Goal: Task Accomplishment & Management: Complete application form

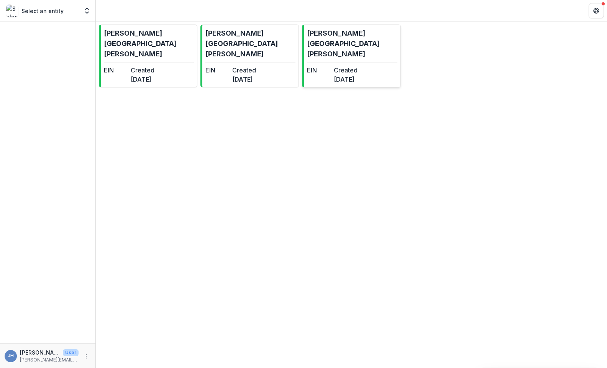
click at [331, 66] on dt "EIN" at bounding box center [319, 70] width 24 height 9
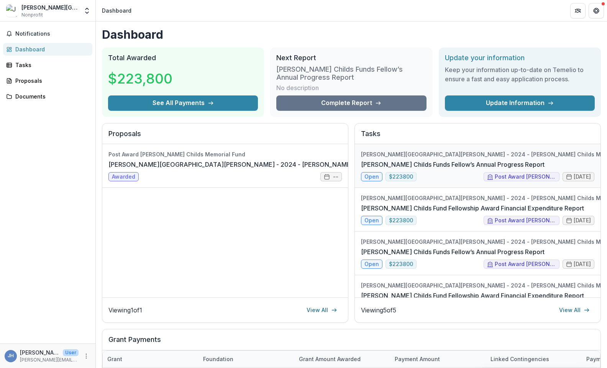
click at [389, 160] on link "[PERSON_NAME] Childs Funds Fellow’s Annual Progress Report" at bounding box center [453, 164] width 184 height 9
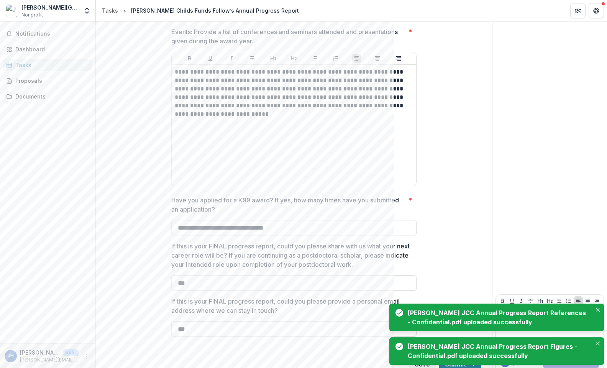
scroll to position [2051, 0]
click at [598, 310] on icon "Close" at bounding box center [598, 310] width 4 height 4
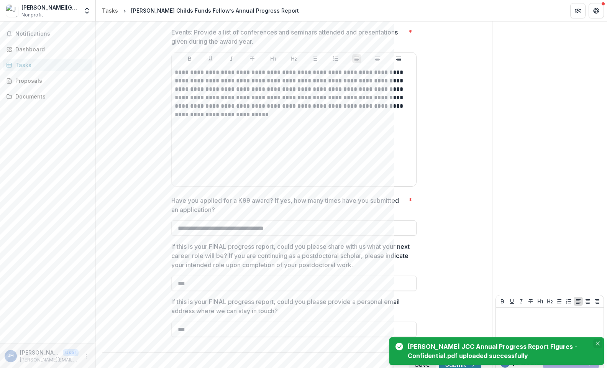
click at [598, 344] on icon "Close" at bounding box center [598, 344] width 4 height 4
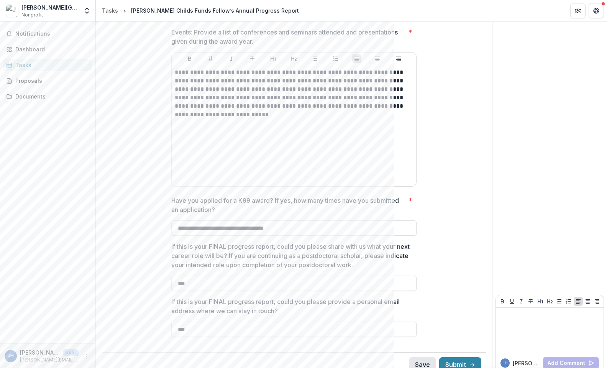
click at [419, 357] on button "Save" at bounding box center [422, 364] width 27 height 15
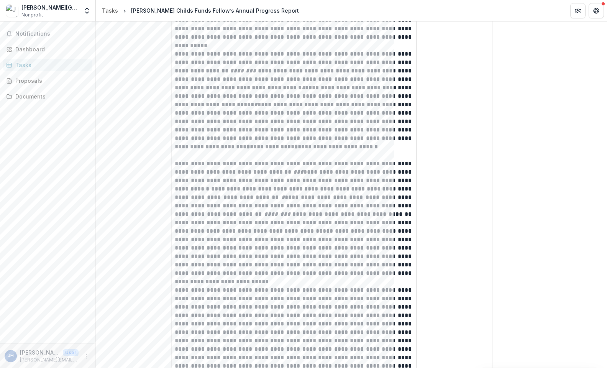
scroll to position [958, 0]
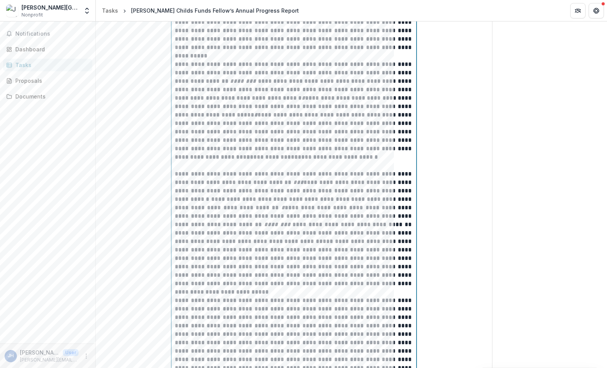
click at [230, 209] on p "**********" at bounding box center [294, 229] width 238 height 118
click at [272, 159] on p "**********" at bounding box center [294, 110] width 238 height 101
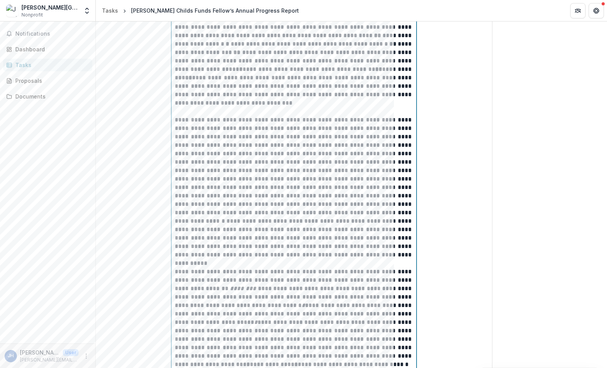
scroll to position [749, 0]
click at [227, 232] on p "**********" at bounding box center [294, 188] width 238 height 143
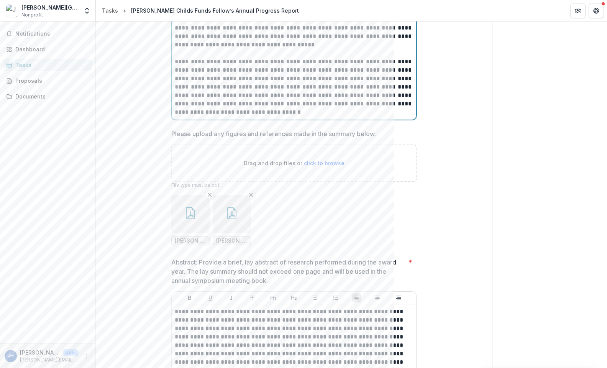
scroll to position [1319, 0]
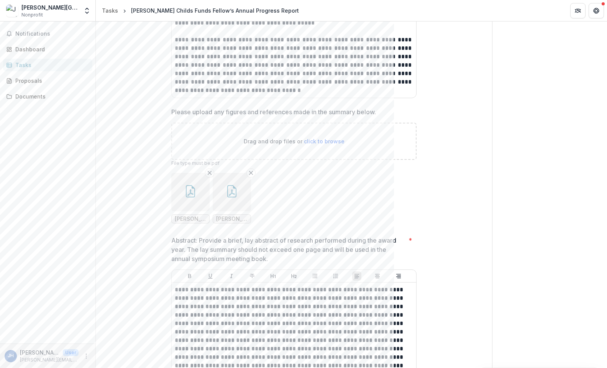
click at [192, 193] on icon "button" at bounding box center [190, 192] width 6 height 7
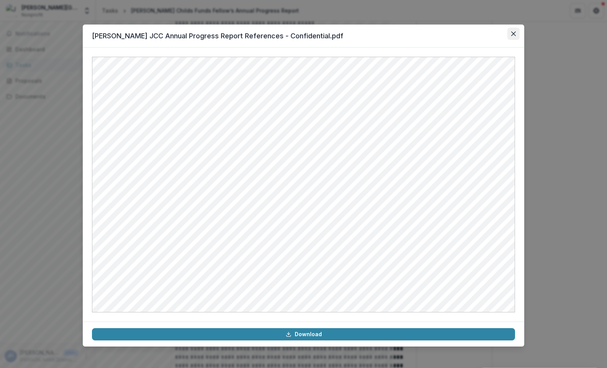
click at [511, 35] on button "Close" at bounding box center [514, 34] width 12 height 12
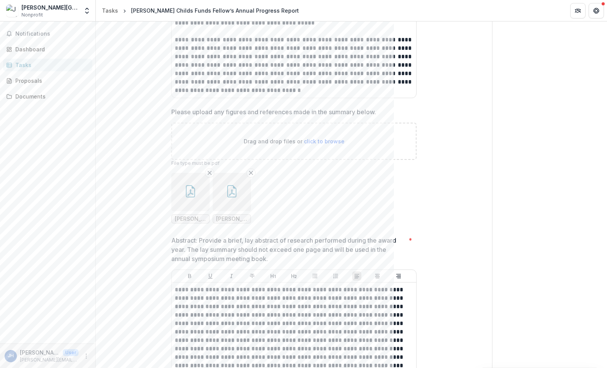
click at [230, 197] on icon "button" at bounding box center [231, 191] width 9 height 12
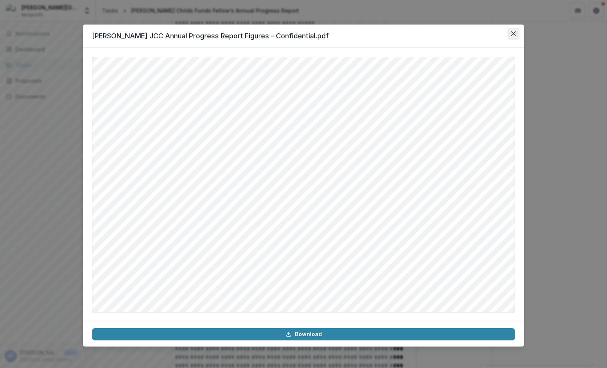
click at [509, 35] on button "Close" at bounding box center [514, 34] width 12 height 12
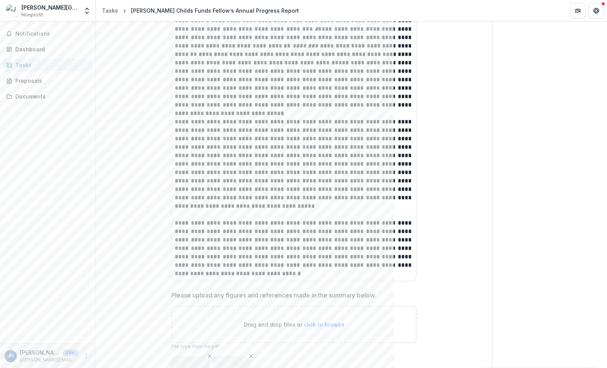
scroll to position [1190, 0]
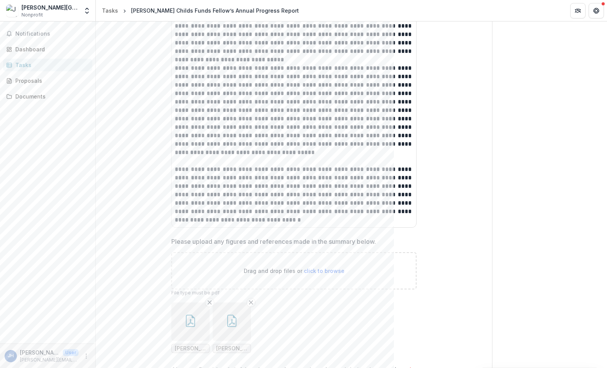
click at [222, 322] on button "button" at bounding box center [232, 321] width 38 height 38
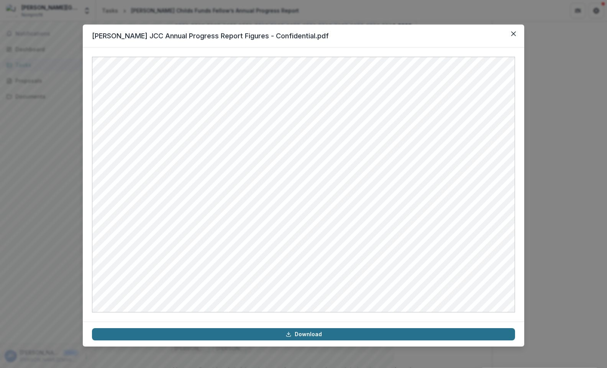
click at [303, 334] on link "Download" at bounding box center [303, 334] width 423 height 12
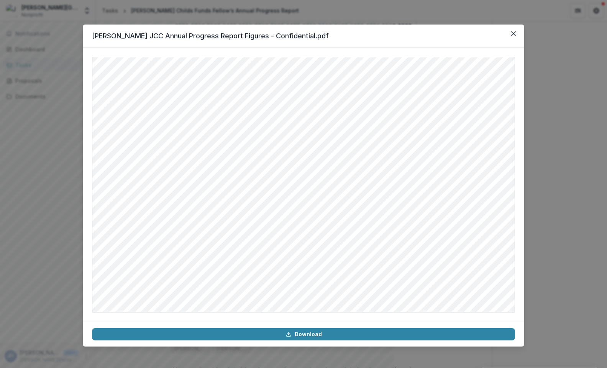
drag, startPoint x: 483, startPoint y: 360, endPoint x: 552, endPoint y: 324, distance: 77.8
click at [552, 324] on div "[PERSON_NAME] JCC Annual Progress Report Figures - Confidential.pdf Download" at bounding box center [303, 184] width 607 height 368
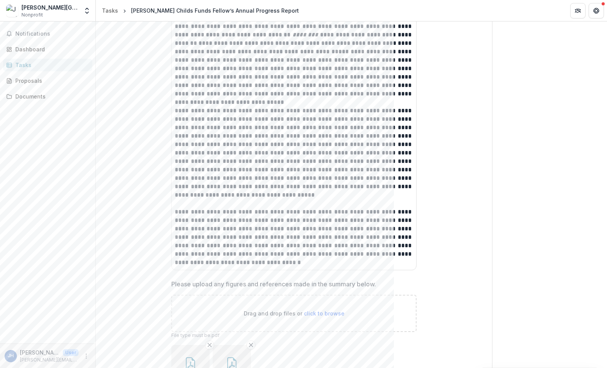
scroll to position [1262, 0]
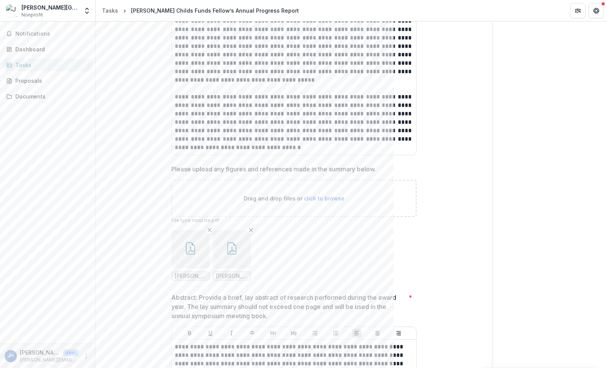
click at [224, 256] on button "button" at bounding box center [232, 249] width 38 height 38
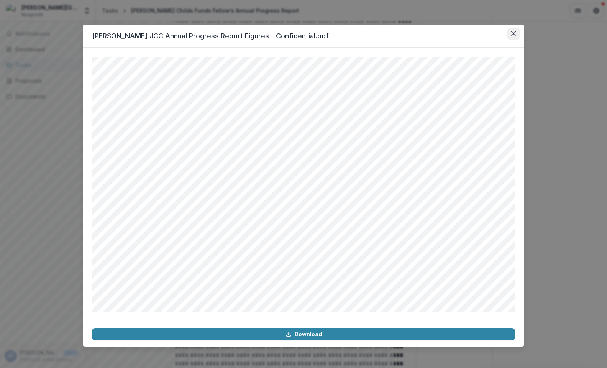
click at [516, 30] on button "Close" at bounding box center [514, 34] width 12 height 12
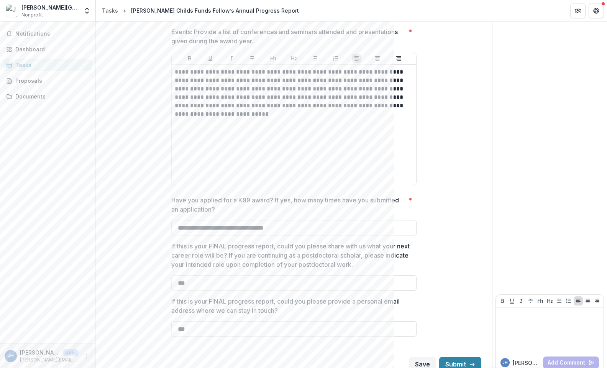
scroll to position [2051, 0]
click at [462, 357] on button "Submit" at bounding box center [460, 364] width 42 height 15
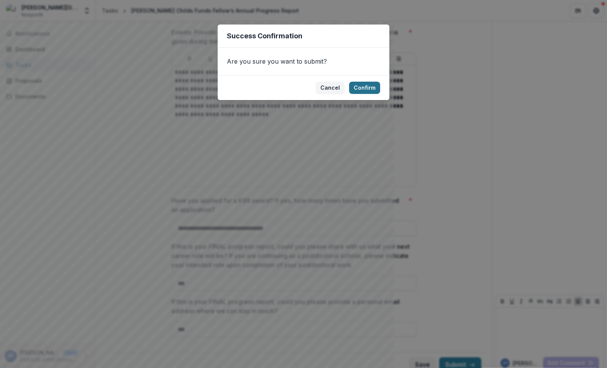
click at [372, 90] on button "Confirm" at bounding box center [364, 88] width 31 height 12
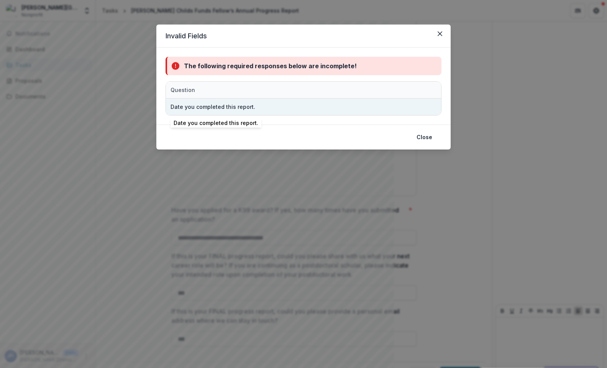
click at [259, 108] on div "Date you completed this report." at bounding box center [262, 107] width 182 height 16
click at [229, 107] on div "Date you completed this report." at bounding box center [213, 107] width 85 height 8
click at [292, 111] on div "Date you completed this report." at bounding box center [262, 107] width 182 height 16
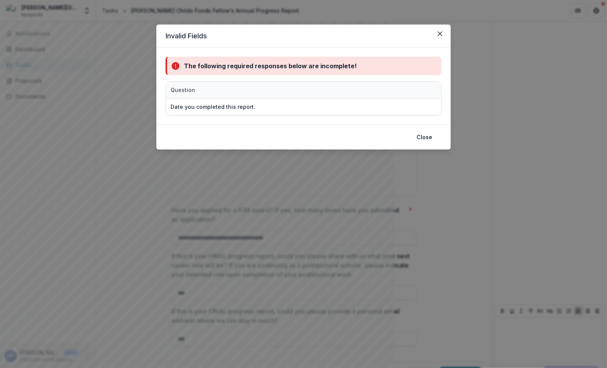
click at [266, 84] on div "Question" at bounding box center [262, 90] width 192 height 16
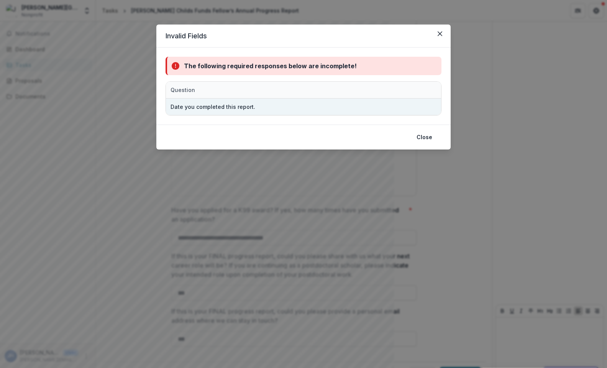
click at [312, 111] on div "Date you completed this report." at bounding box center [262, 107] width 182 height 16
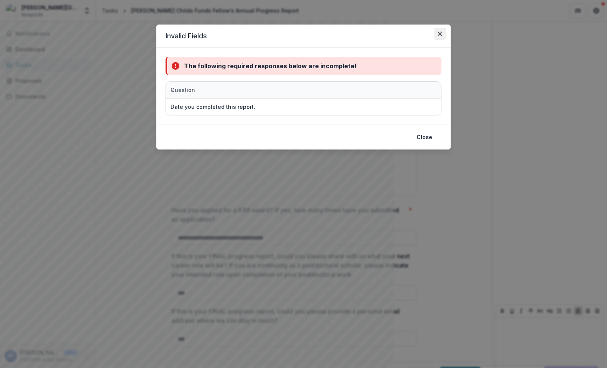
click at [443, 32] on button "Close" at bounding box center [440, 34] width 12 height 12
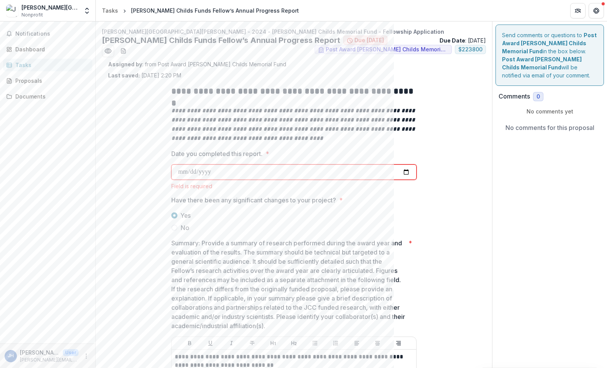
scroll to position [0, 0]
click at [210, 167] on input "Date you completed this report. *" at bounding box center [293, 171] width 245 height 15
type input "**********"
click at [238, 214] on label "Yes" at bounding box center [293, 215] width 245 height 9
click at [244, 172] on input "**********" at bounding box center [293, 171] width 245 height 15
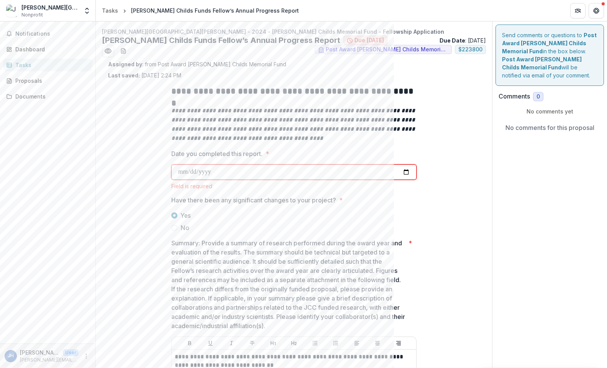
click at [255, 212] on label "Yes" at bounding box center [293, 215] width 245 height 9
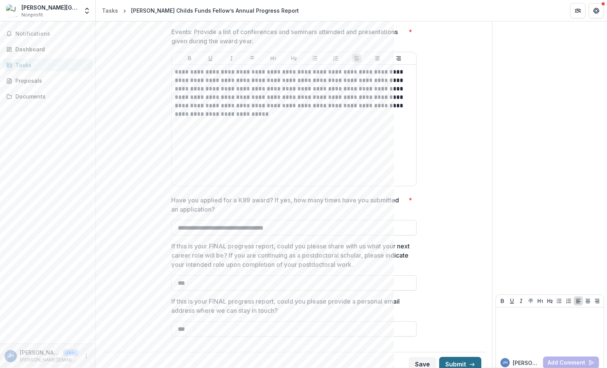
scroll to position [2061, 0]
click at [448, 357] on button "Submit" at bounding box center [460, 364] width 42 height 15
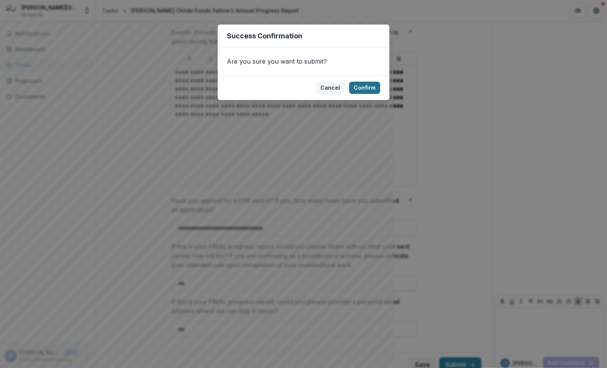
click at [368, 84] on button "Confirm" at bounding box center [364, 88] width 31 height 12
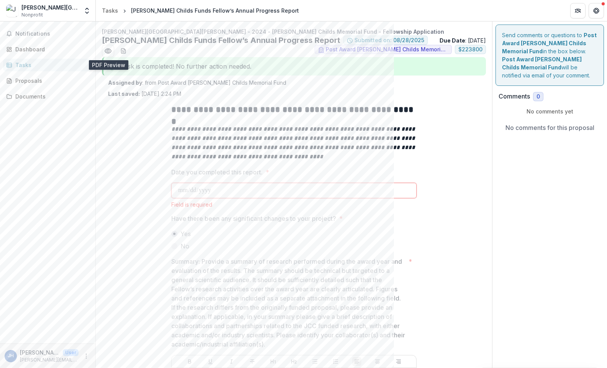
scroll to position [0, 0]
click at [39, 33] on span "Notifications" at bounding box center [52, 34] width 74 height 7
click at [33, 13] on span "Nonprofit" at bounding box center [31, 14] width 21 height 7
click at [13, 10] on img at bounding box center [12, 11] width 12 height 12
click at [30, 59] on link "Tasks" at bounding box center [47, 65] width 89 height 13
